Goal: Information Seeking & Learning: Learn about a topic

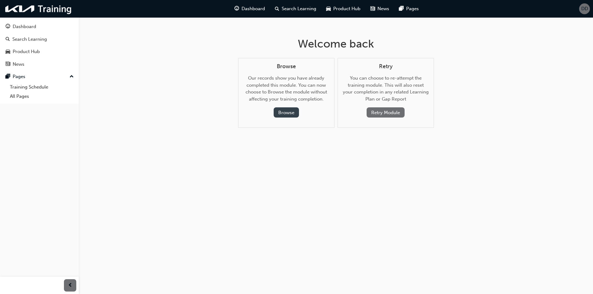
click at [285, 111] on button "Browse" at bounding box center [286, 112] width 25 height 10
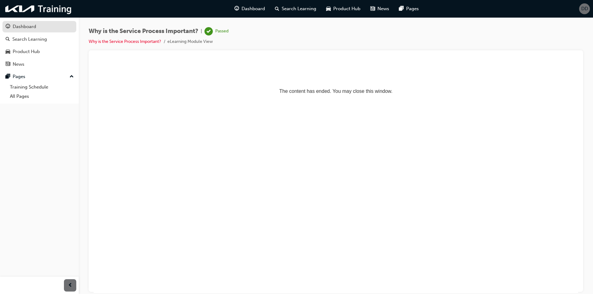
click at [42, 25] on div "Dashboard" at bounding box center [40, 27] width 68 height 8
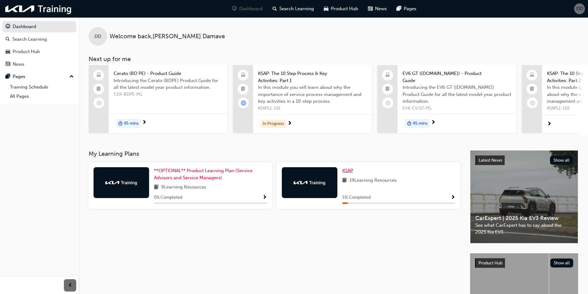
click at [349, 173] on span "KSAP" at bounding box center [347, 171] width 11 height 6
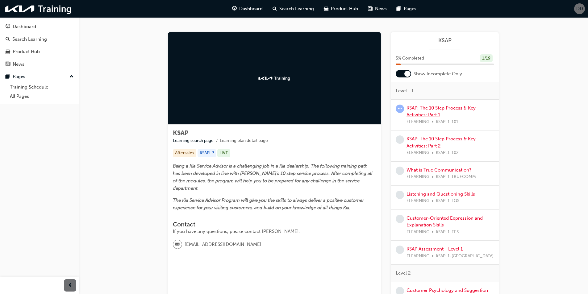
click at [421, 109] on link "KSAP: The 10 Step Process & Key Activities: Part 1" at bounding box center [441, 111] width 69 height 13
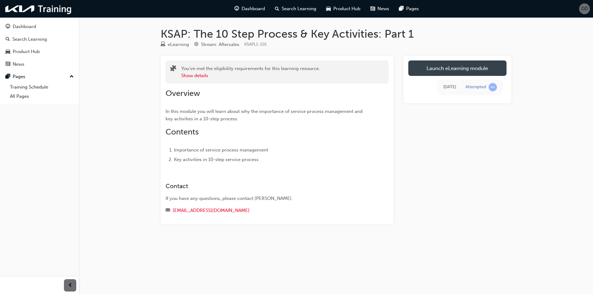
click at [463, 67] on link "Launch eLearning module" at bounding box center [457, 68] width 98 height 15
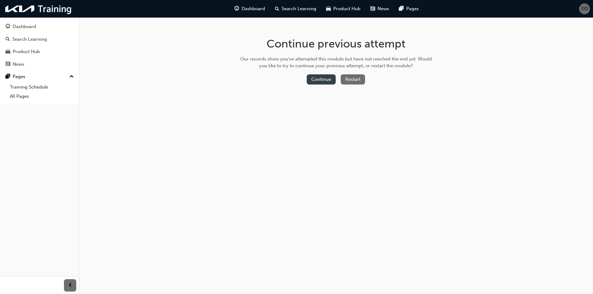
click at [325, 79] on button "Continue" at bounding box center [321, 79] width 29 height 10
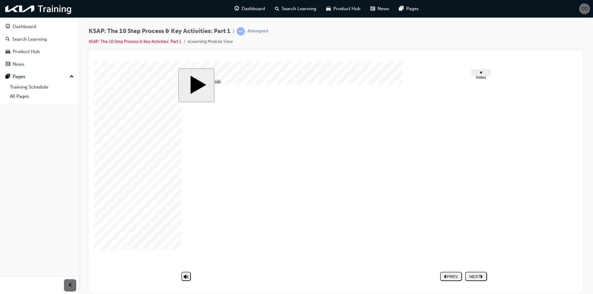
click at [475, 276] on div "NEXT" at bounding box center [475, 276] width 17 height 5
click at [473, 279] on nav "PREV NEXT SUBMIT" at bounding box center [463, 276] width 47 height 14
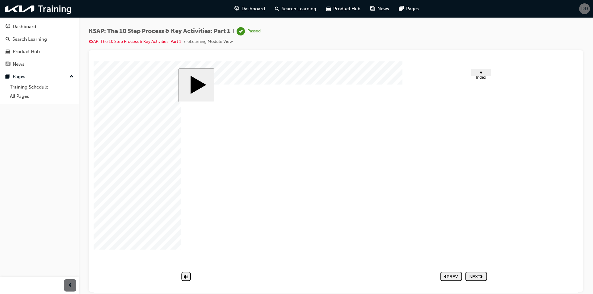
click at [473, 279] on nav "PREV NEXT SUBMIT" at bounding box center [463, 276] width 47 height 14
click at [475, 280] on nav "PREV NEXT SUBMIT" at bounding box center [463, 276] width 47 height 14
click at [475, 279] on nav "PREV NEXT SUBMIT" at bounding box center [463, 276] width 47 height 14
click at [478, 278] on nav "PREV NEXT SUBMIT" at bounding box center [463, 276] width 47 height 14
click at [476, 276] on nav "PREV NEXT SUBMIT" at bounding box center [463, 276] width 47 height 14
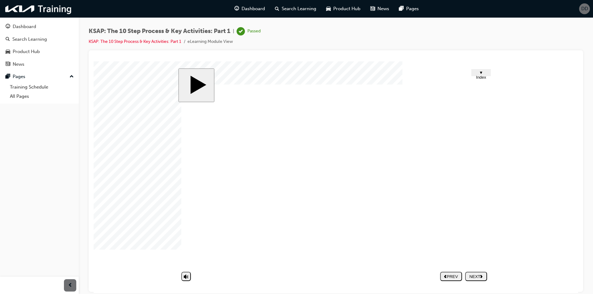
click at [476, 276] on nav "PREV NEXT SUBMIT" at bounding box center [463, 276] width 47 height 14
click at [478, 273] on nav "PREV NEXT SUBMIT" at bounding box center [463, 276] width 47 height 14
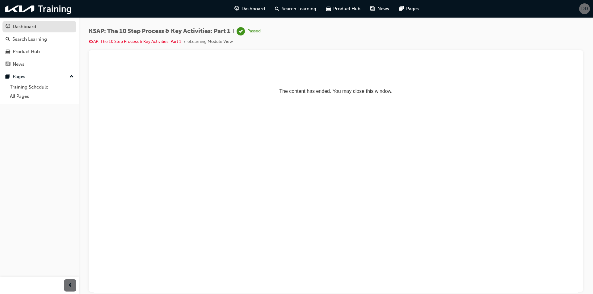
click at [24, 26] on div "Dashboard" at bounding box center [24, 26] width 23 height 7
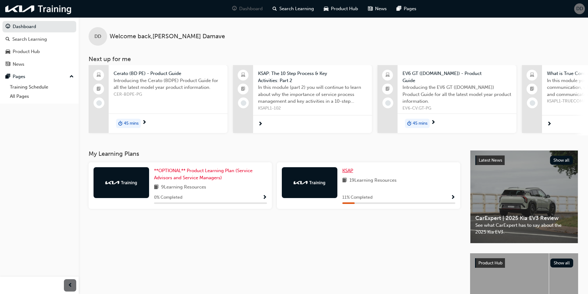
click at [348, 172] on span "KSAP" at bounding box center [347, 171] width 11 height 6
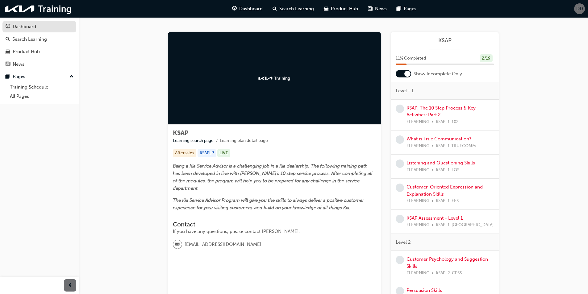
click at [22, 29] on div "Dashboard" at bounding box center [24, 26] width 23 height 7
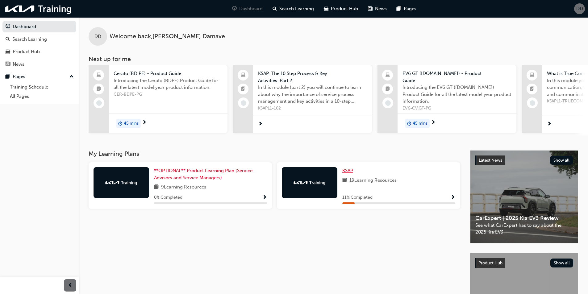
click at [351, 170] on span "KSAP" at bounding box center [347, 171] width 11 height 6
